Goal: Task Accomplishment & Management: Manage account settings

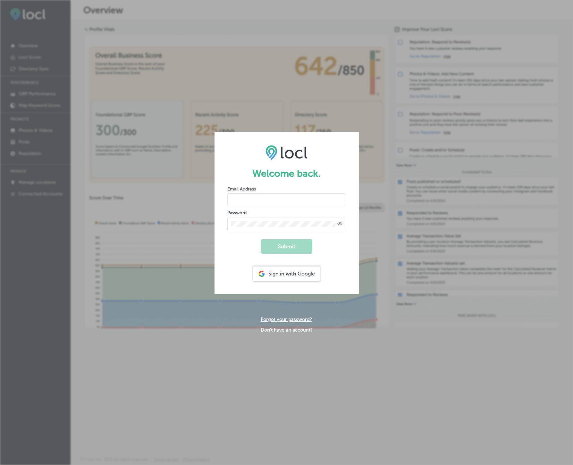
type input "[PERSON_NAME][EMAIL_ADDRESS][DOMAIN_NAME]"
click at [289, 243] on button "Submit" at bounding box center [286, 246] width 51 height 14
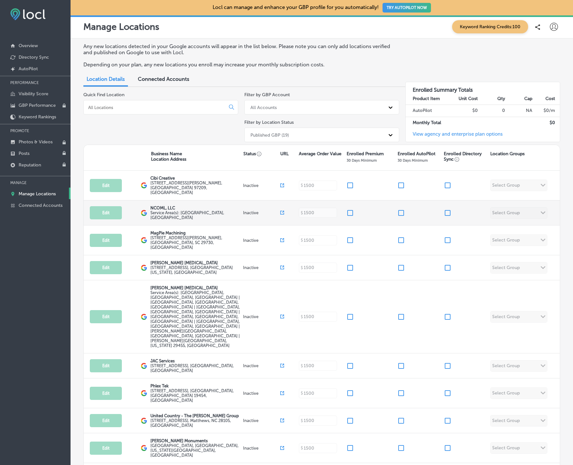
click at [544, 204] on div "Edit This location is not published yet. NCOML, LLC Service Area(s): [GEOGRAPHI…" at bounding box center [322, 212] width 476 height 25
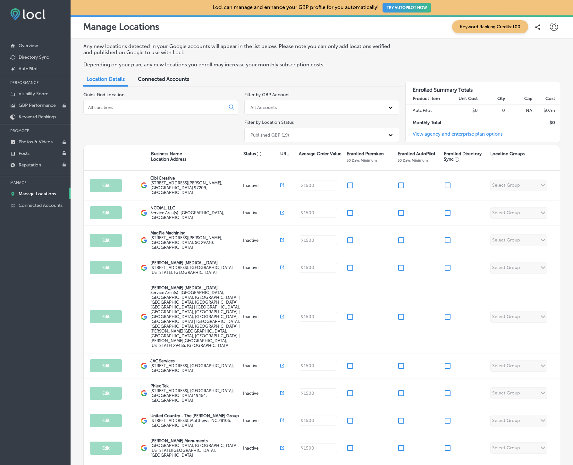
click at [554, 28] on icon at bounding box center [554, 27] width 8 height 8
click at [537, 51] on p "My Account" at bounding box center [544, 50] width 29 height 8
select select "US"
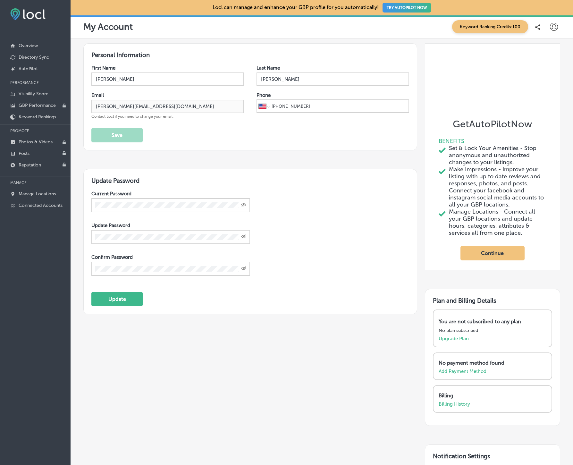
click at [537, 26] on icon at bounding box center [537, 26] width 5 height 5
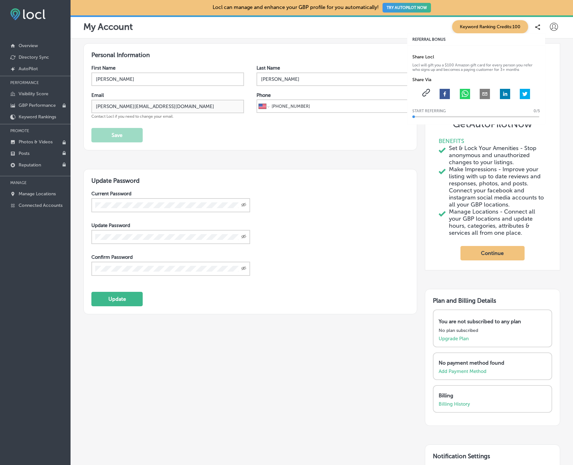
click at [505, 26] on span "Keyword Ranking Credits: 100" at bounding box center [490, 26] width 76 height 13
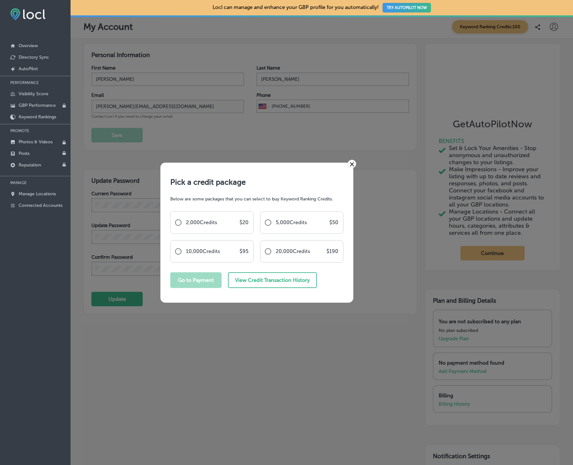
click at [351, 162] on link "×" at bounding box center [351, 164] width 9 height 8
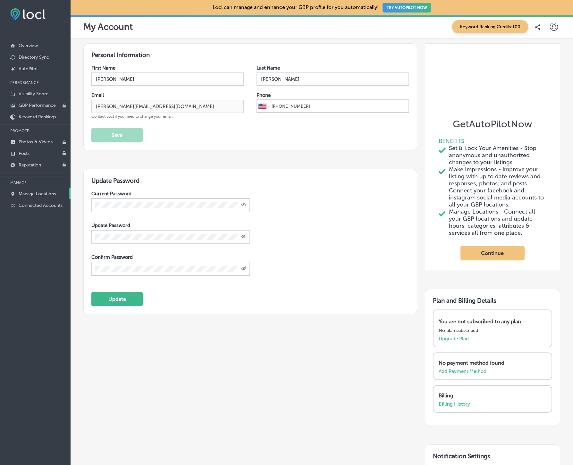
click at [39, 192] on p "Manage Locations" at bounding box center [37, 193] width 37 height 5
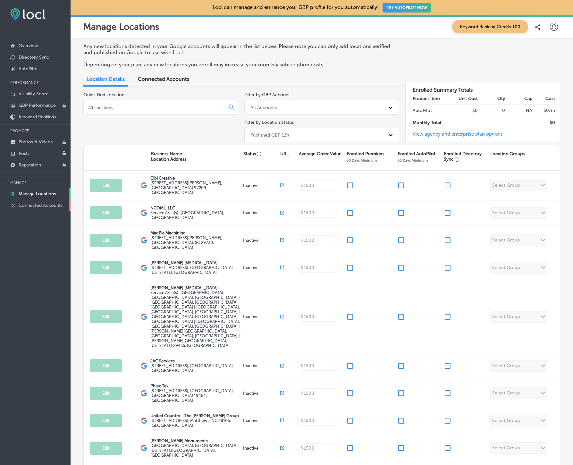
click at [37, 201] on link "Connected Accounts" at bounding box center [35, 205] width 70 height 12
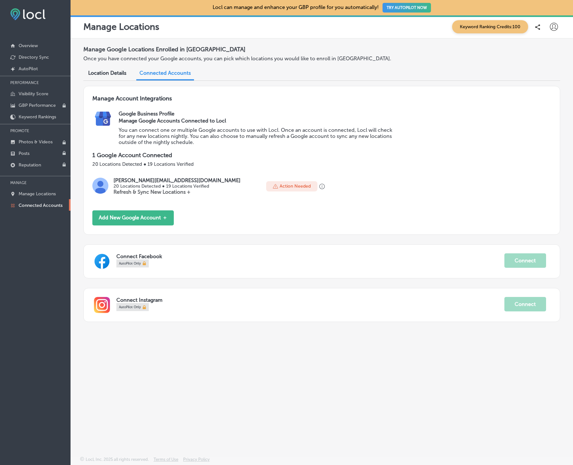
click at [279, 187] on p "Action Needed" at bounding box center [294, 185] width 31 height 5
click at [116, 74] on span "Location Details" at bounding box center [107, 73] width 38 height 6
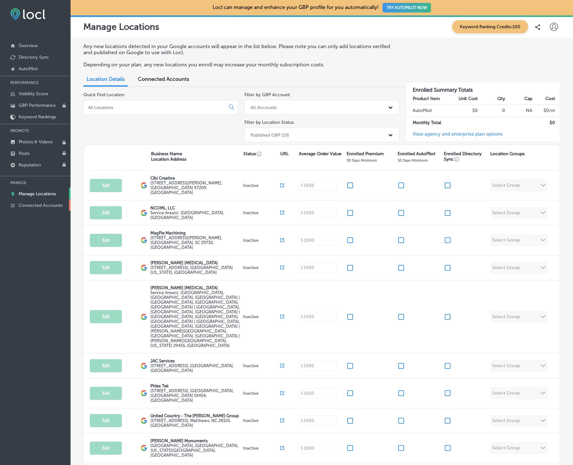
click at [37, 204] on p "Connected Accounts" at bounding box center [41, 205] width 44 height 5
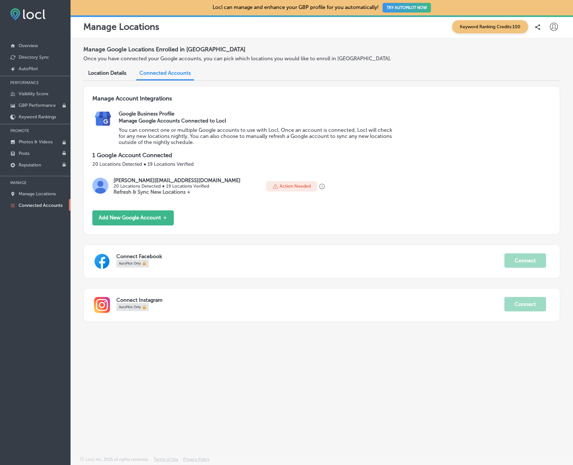
click at [112, 73] on span "Location Details" at bounding box center [107, 73] width 38 height 6
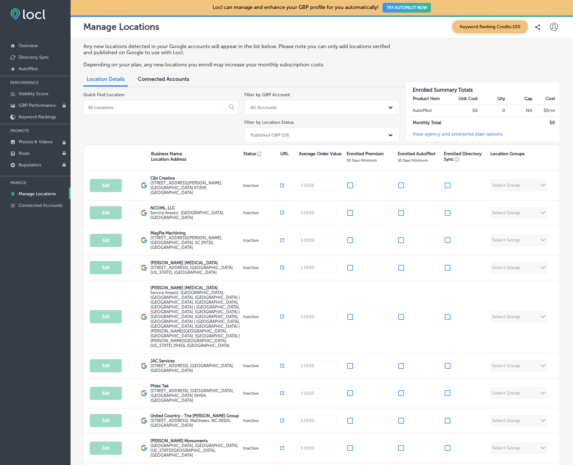
click at [149, 79] on span "Connected Accounts" at bounding box center [163, 79] width 51 height 6
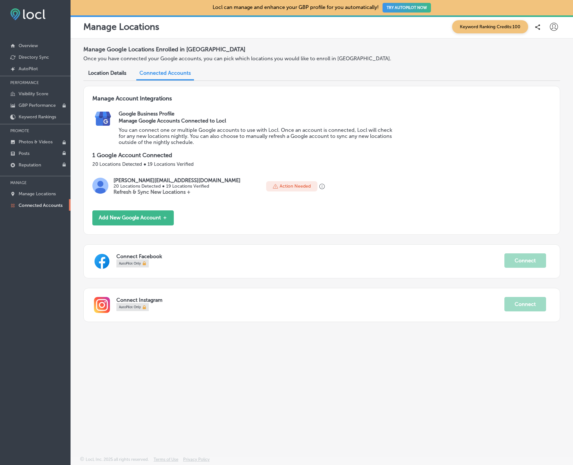
click at [551, 24] on icon at bounding box center [554, 27] width 8 height 8
click at [542, 49] on p "My Account" at bounding box center [544, 50] width 29 height 8
select select "US"
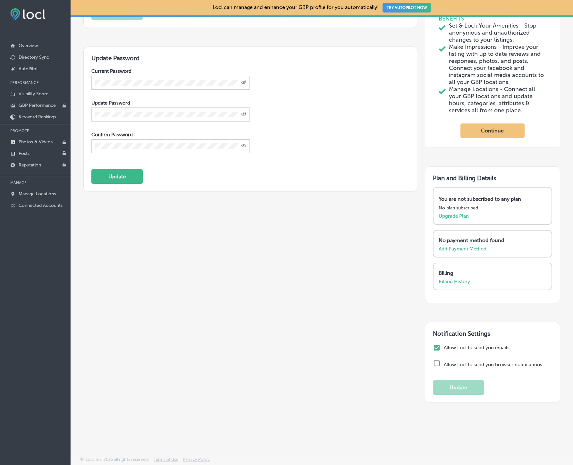
scroll to position [132, 0]
click at [453, 219] on p "Upgrade Plan" at bounding box center [453, 216] width 30 height 6
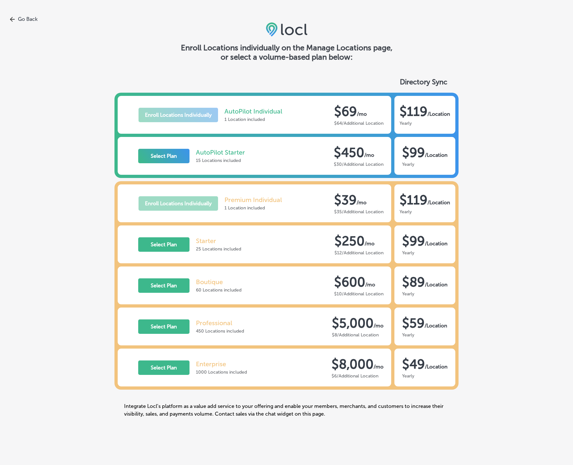
click at [30, 17] on link "Go Back" at bounding box center [286, 19] width 573 height 6
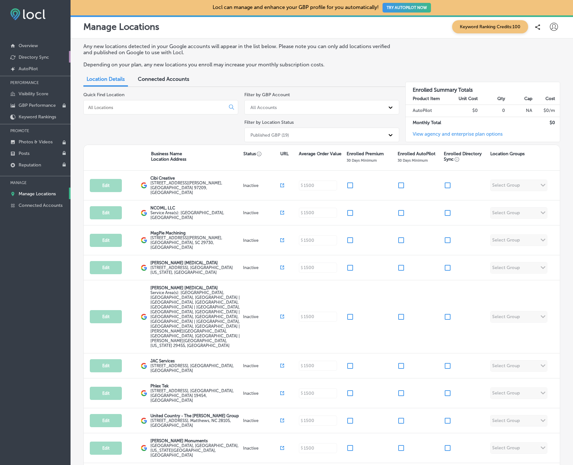
click at [30, 58] on p "Directory Sync" at bounding box center [34, 56] width 30 height 5
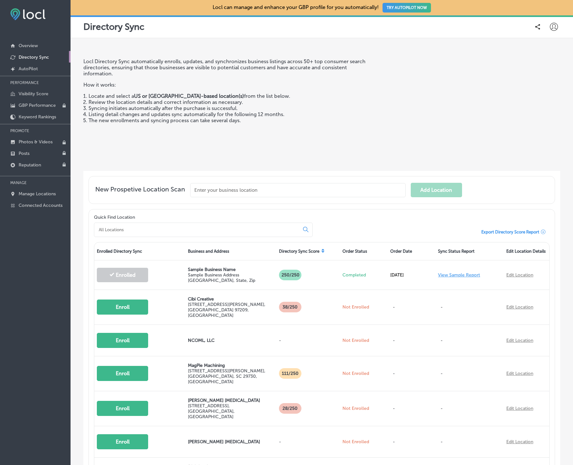
click at [552, 29] on icon at bounding box center [554, 27] width 8 height 8
click at [392, 26] on div at bounding box center [286, 232] width 573 height 465
click at [33, 46] on p "Overview" at bounding box center [28, 45] width 19 height 5
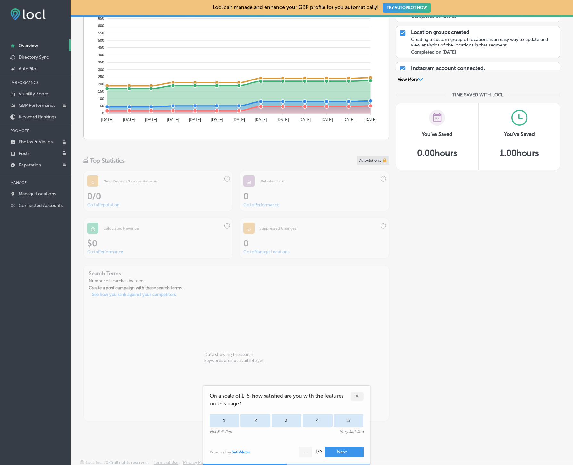
scroll to position [382, 0]
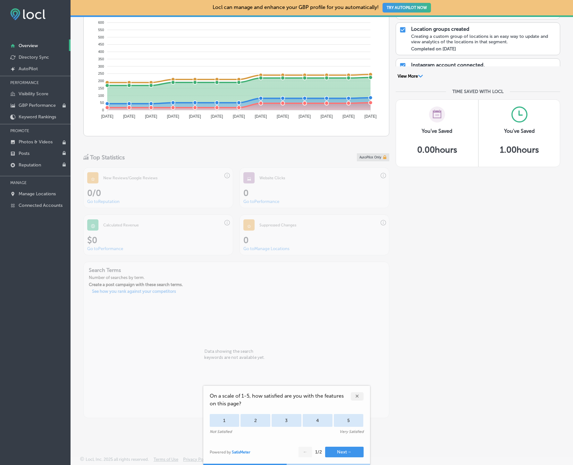
click at [356, 394] on div "✕" at bounding box center [357, 396] width 13 height 8
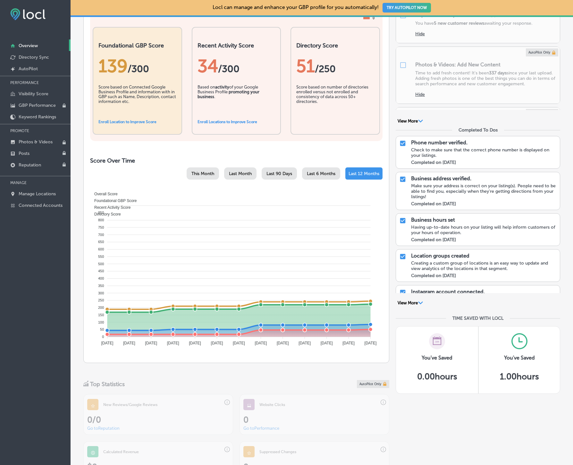
scroll to position [0, 0]
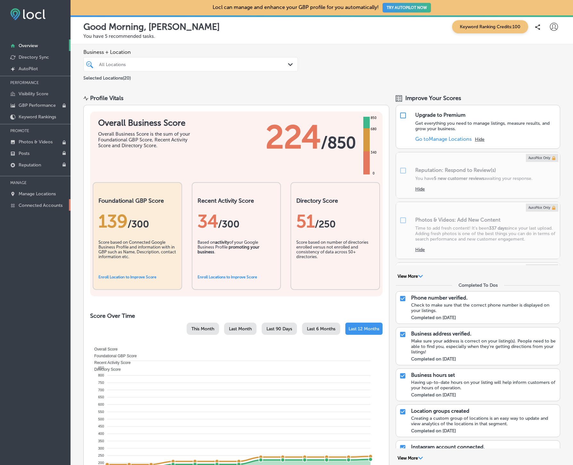
click at [49, 204] on p "Connected Accounts" at bounding box center [41, 205] width 44 height 5
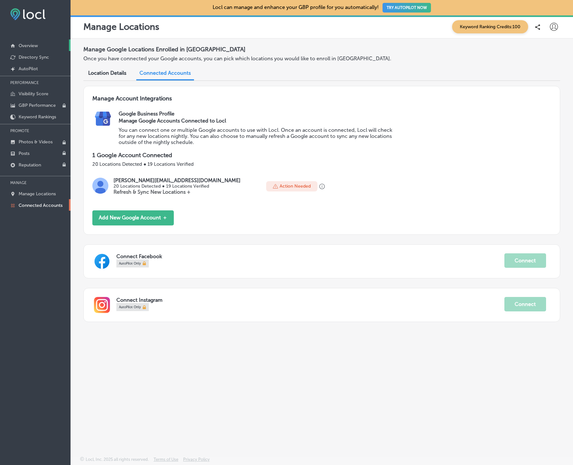
click at [26, 45] on p "Overview" at bounding box center [28, 45] width 19 height 5
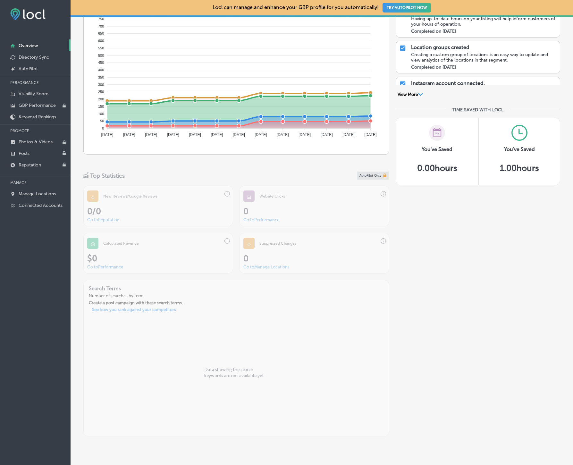
scroll to position [382, 0]
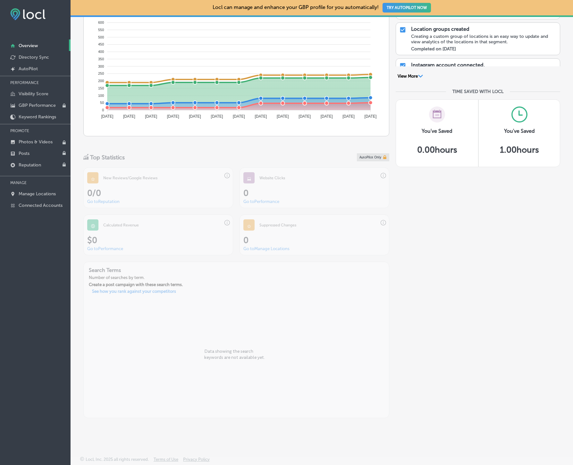
click at [17, 12] on img at bounding box center [27, 14] width 35 height 12
